Goal: Task Accomplishment & Management: Complete application form

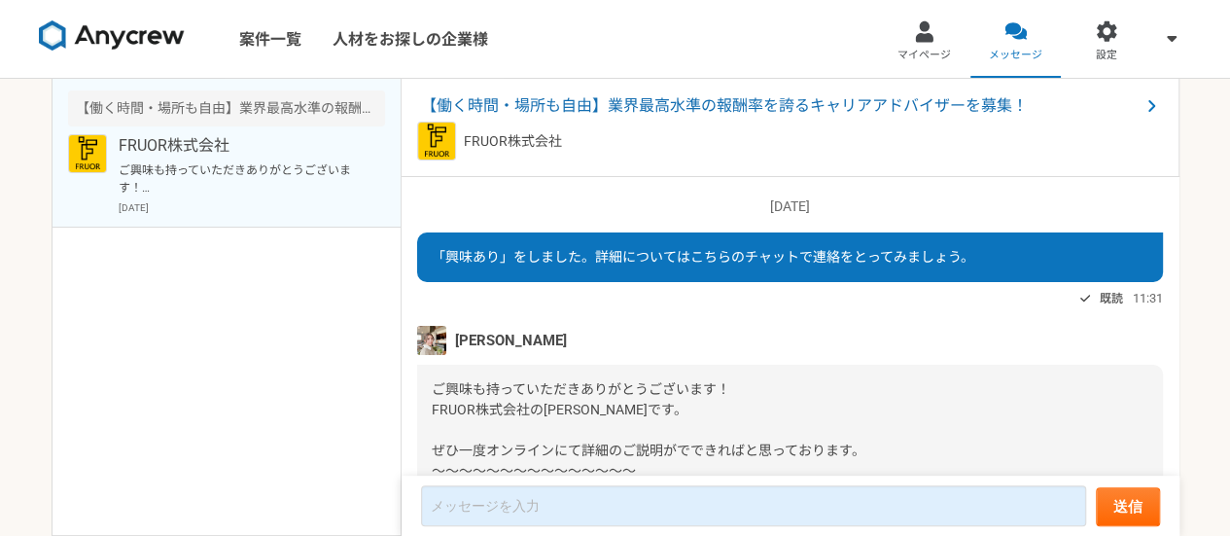
scroll to position [445, 0]
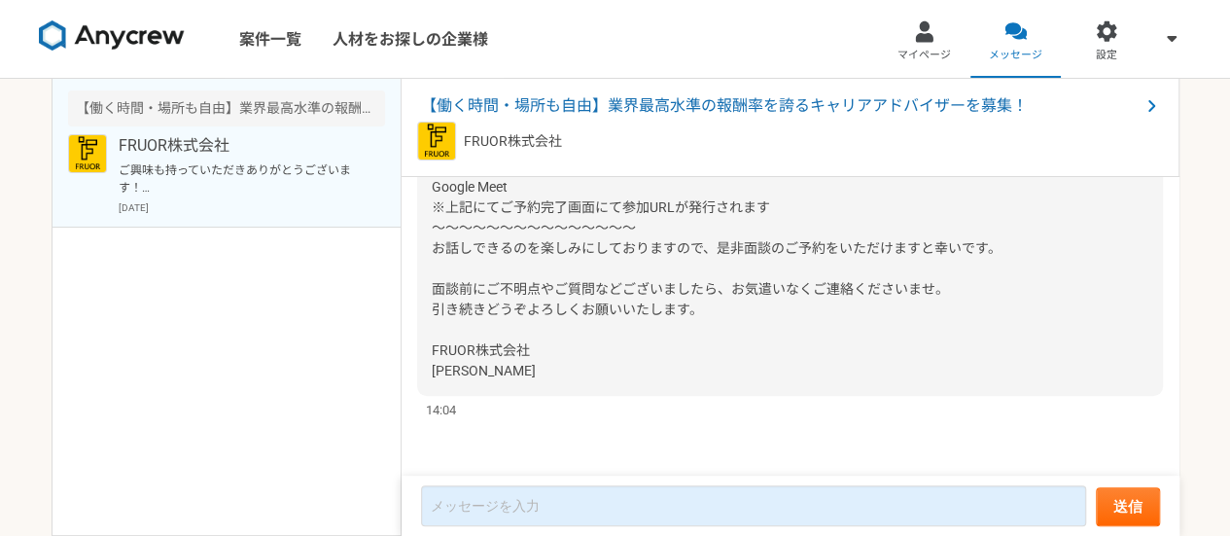
click at [412, 398] on div "[DATE] 「興味あり」をしました。詳細についてはこちらのチャットで連絡をとってみましょう。 既読 11:31 [PERSON_NAME] ご興味も持ってい…" at bounding box center [791, 327] width 778 height 300
click at [272, 197] on div "FRUOR株式会社 [DATE]" at bounding box center [252, 174] width 266 height 81
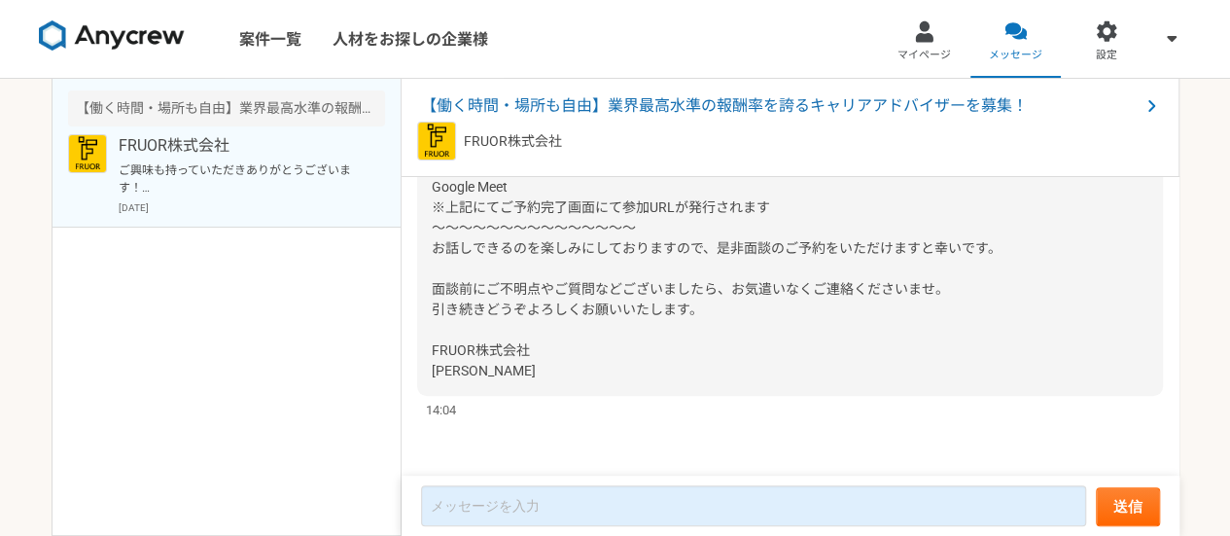
click at [206, 187] on p "ご興味も持っていただきありがとうございます！ FRUOR株式会社の[PERSON_NAME]です。 ぜひ一度オンラインにて詳細のご説明がでできればと思っており…" at bounding box center [239, 178] width 240 height 35
click at [408, 234] on div "[DATE] 「興味あり」をしました。詳細についてはこちらのチャットで連絡をとってみましょう。 既読 11:31 [PERSON_NAME] ご興味も持ってい…" at bounding box center [791, 327] width 778 height 300
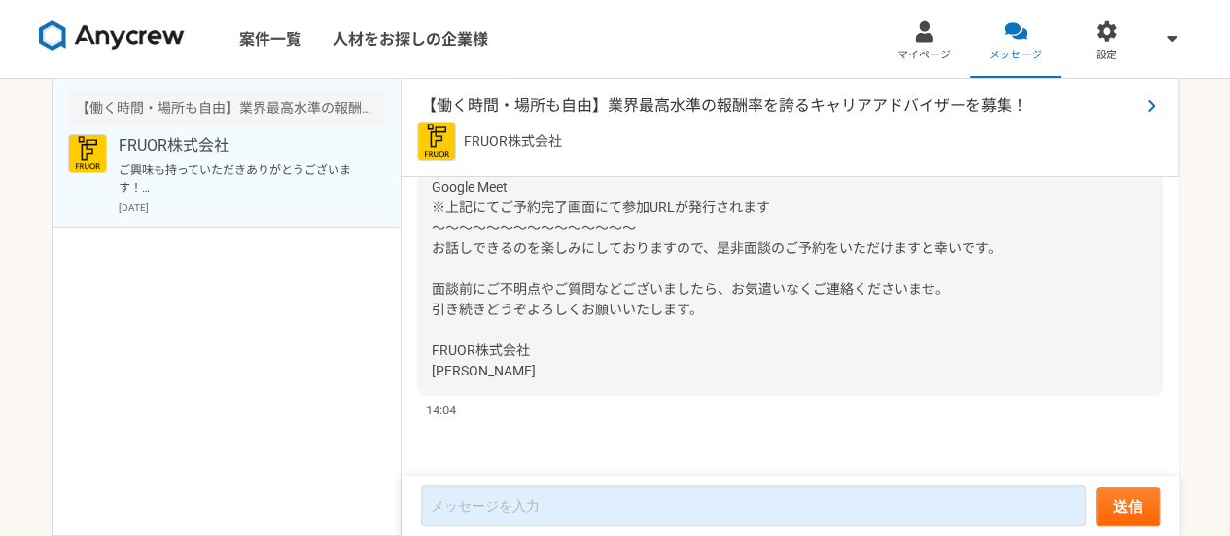
click at [622, 100] on span "【働く時間・場所も自由】業界最高水準の報酬率を誇るキャリアアドバイザーを募集！" at bounding box center [780, 105] width 718 height 23
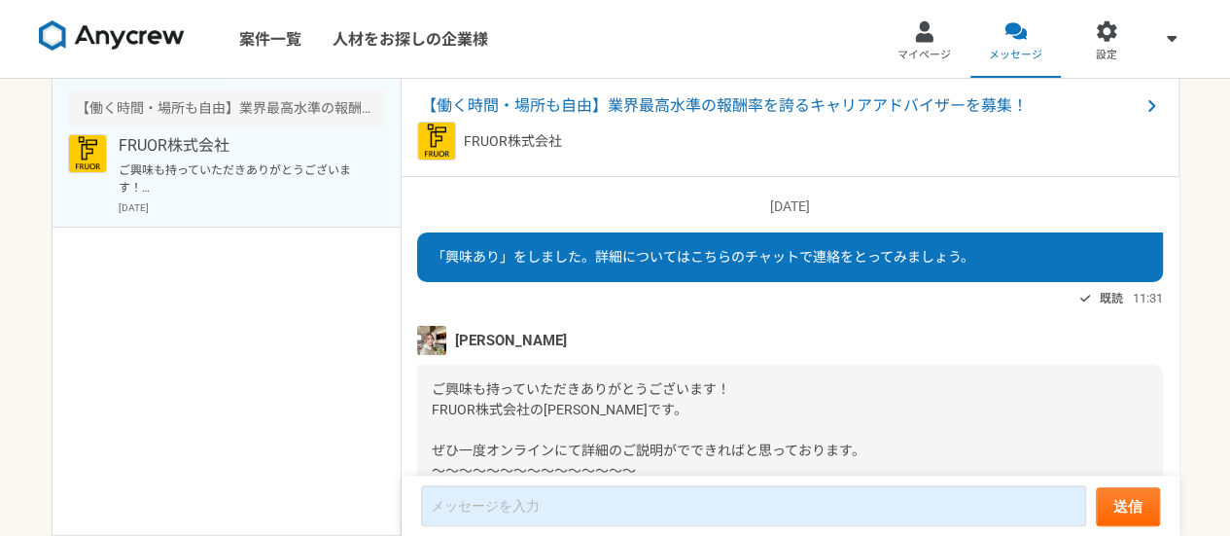
scroll to position [445, 0]
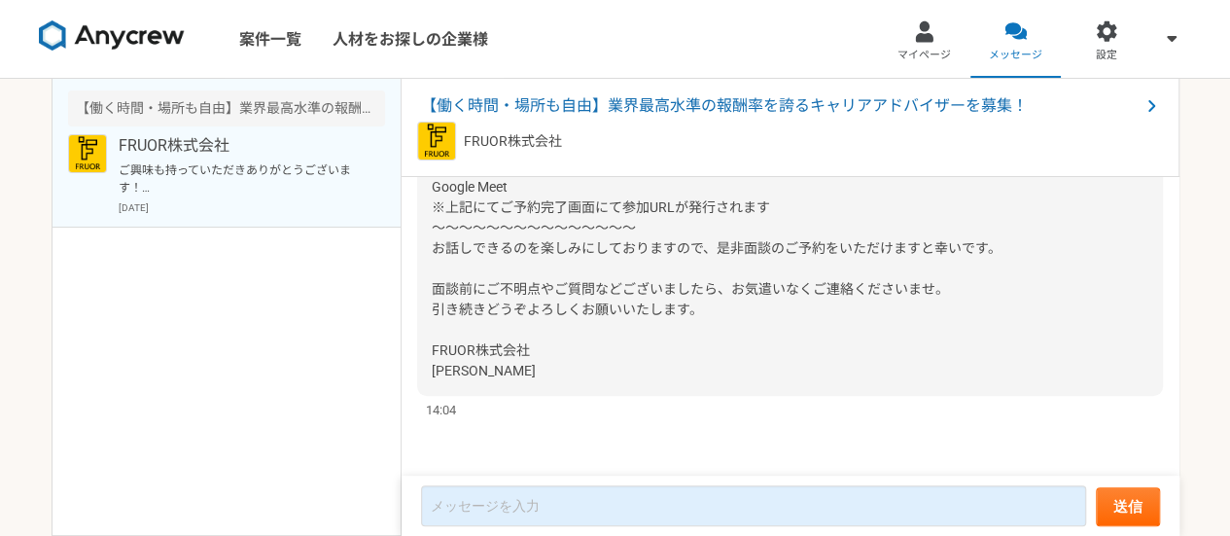
click at [478, 184] on span "※ご予約いただいた時点で予約は完了となります ※ご予約の際、コメント欄に「Anycrewより応募」とご記載ください ※30〜60分程度を想定しております ◾️…" at bounding box center [765, 227] width 666 height 301
click at [479, 183] on span "※ご予約いただいた時点で予約は完了となります ※ご予約の際、コメント欄に「Anycrewより応募」とご記載ください ※30〜60分程度を想定しております ◾️…" at bounding box center [765, 227] width 666 height 301
click at [426, 186] on div "ご興味も持っていただきありがとうございます！ FRUOR株式会社の[PERSON_NAME]です。 ぜひ一度オンラインにて詳細のご説明がでできればと思っており…" at bounding box center [790, 176] width 746 height 437
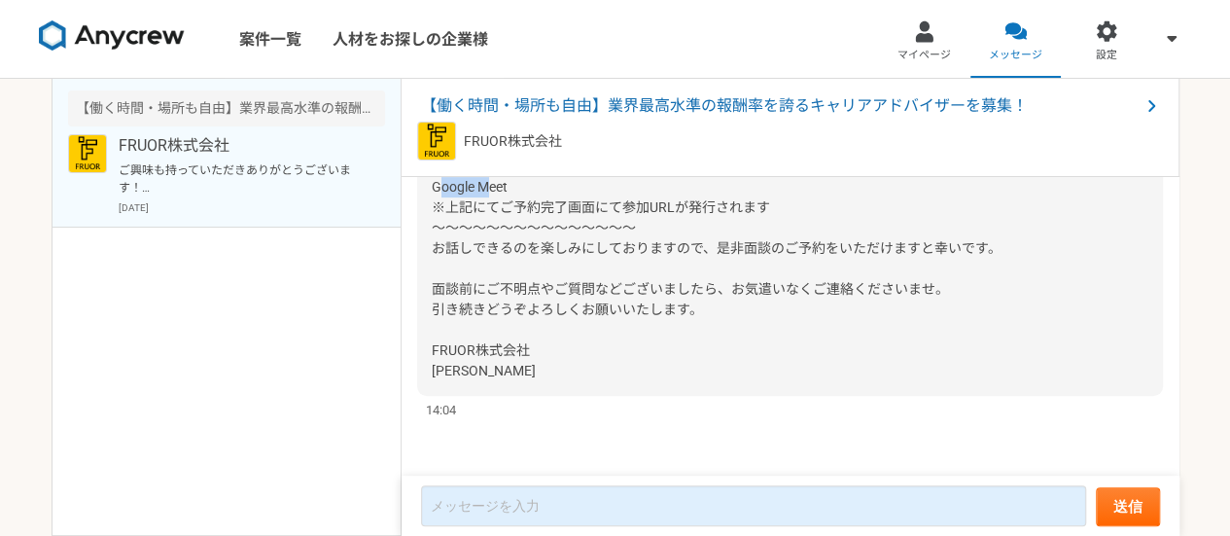
click at [429, 186] on div "ご興味も持っていただきありがとうございます！ FRUOR株式会社の[PERSON_NAME]です。 ぜひ一度オンラインにて詳細のご説明がでできればと思っており…" at bounding box center [790, 176] width 746 height 437
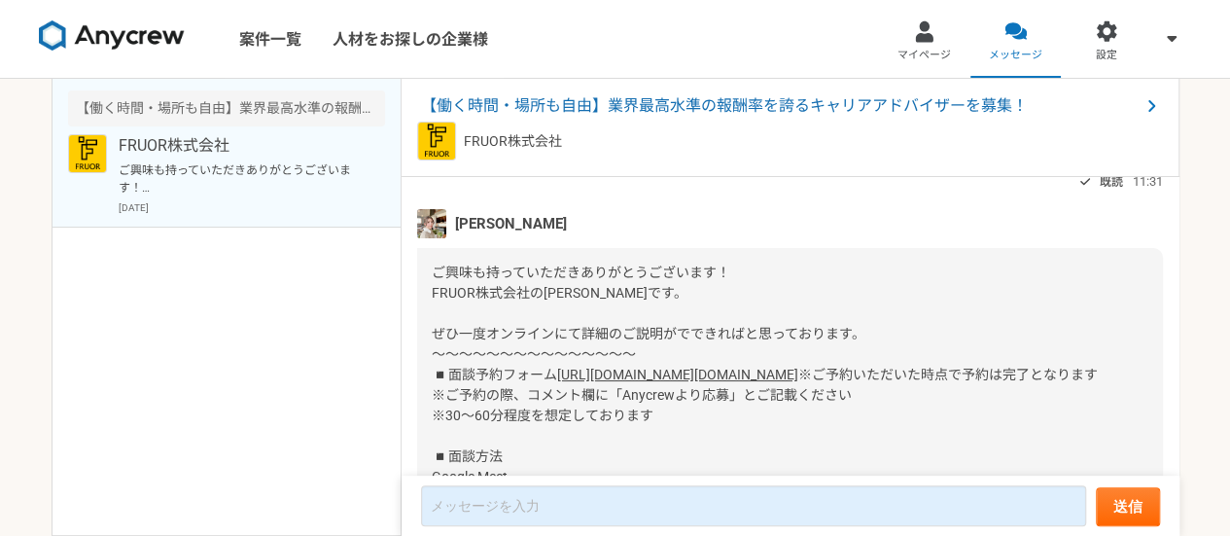
scroll to position [120, 0]
click at [428, 220] on img at bounding box center [431, 220] width 29 height 29
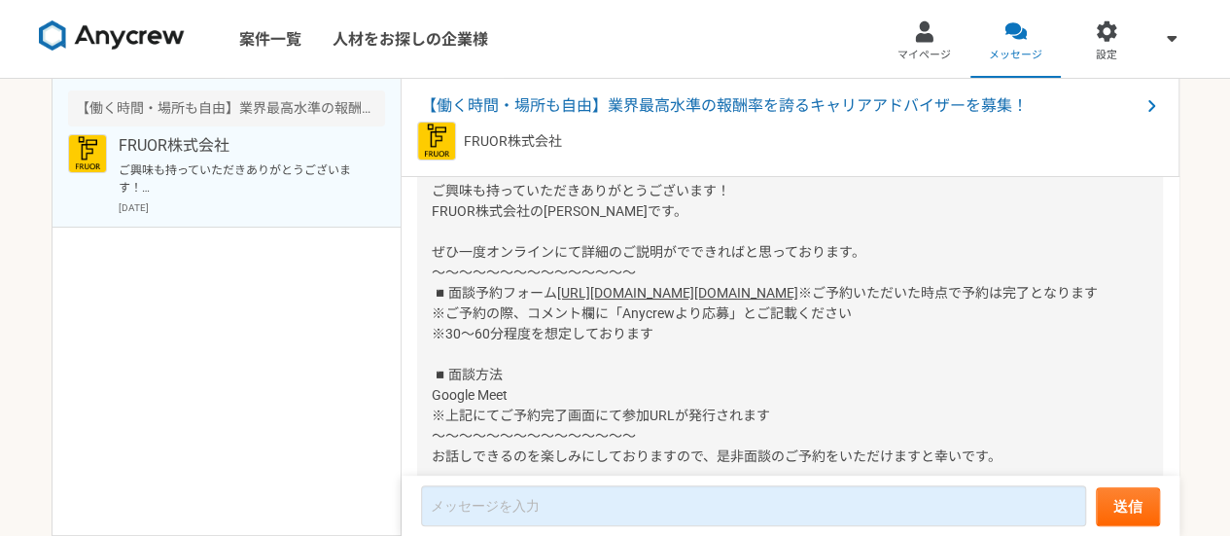
scroll to position [192, 0]
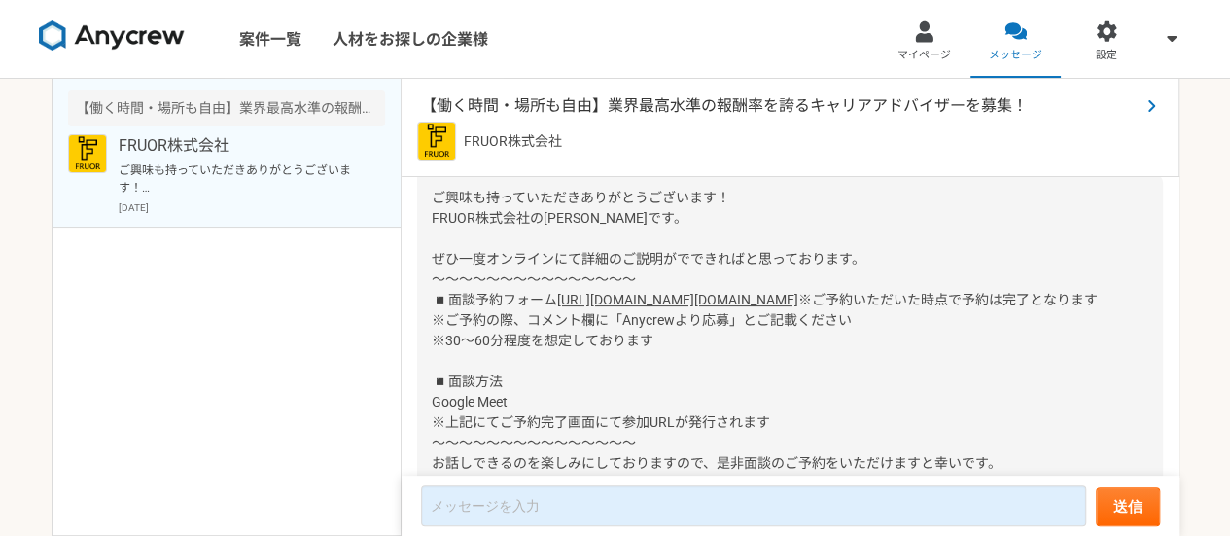
click at [778, 107] on span "【働く時間・場所も自由】業界最高水準の報酬率を誇るキャリアアドバイザーを募集！" at bounding box center [780, 105] width 718 height 23
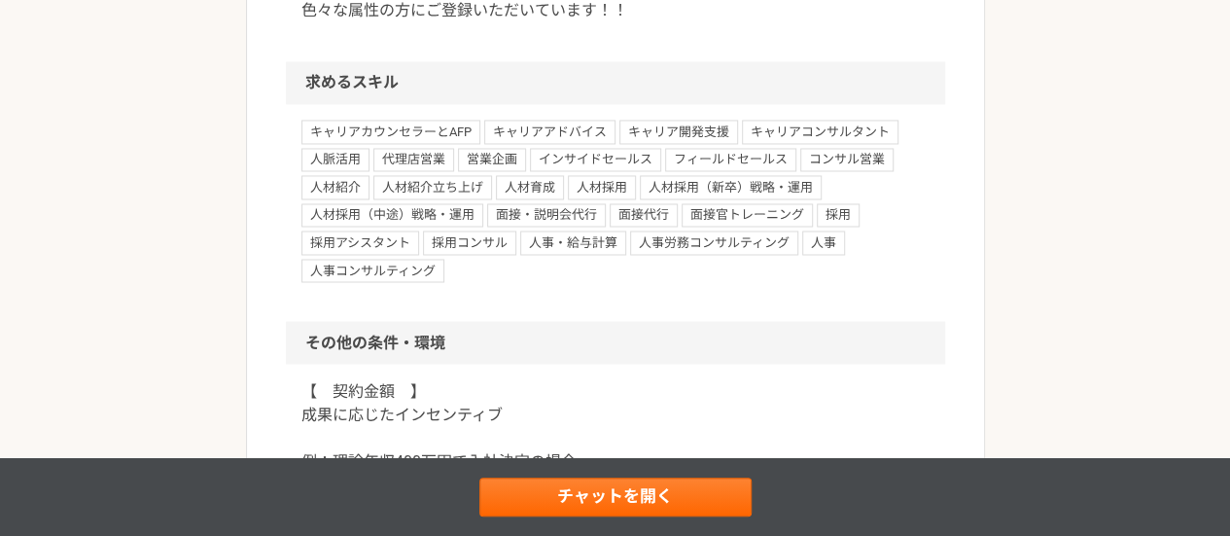
scroll to position [1594, 0]
